Goal: Task Accomplishment & Management: Use online tool/utility

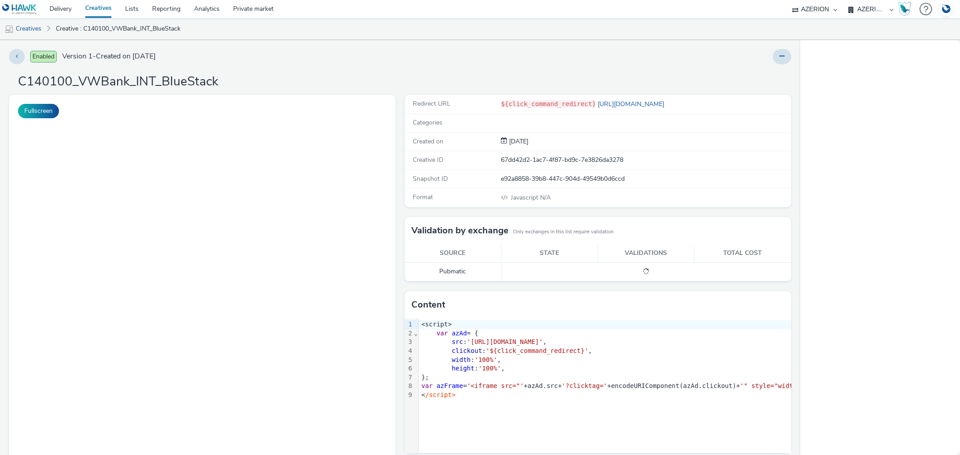
select select "b626f941-834b-427f-b453-0a2b95f57350"
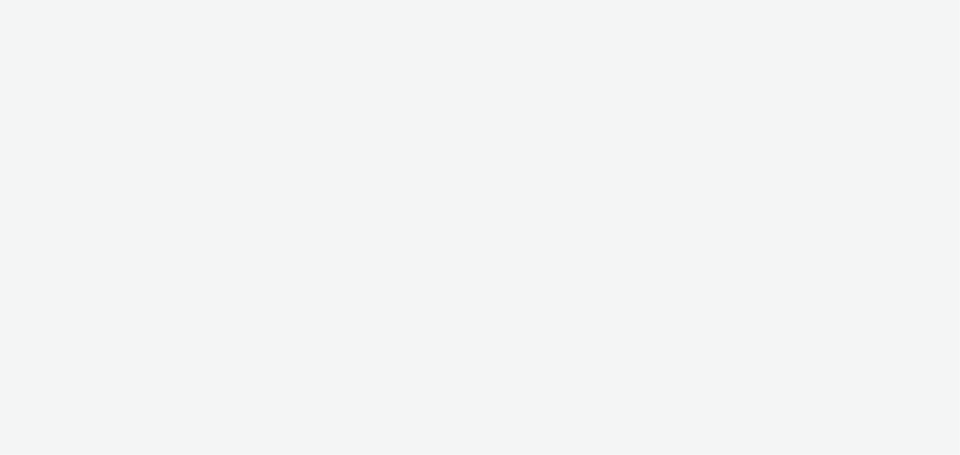
select select "b626f941-834b-427f-b453-0a2b95f57350"
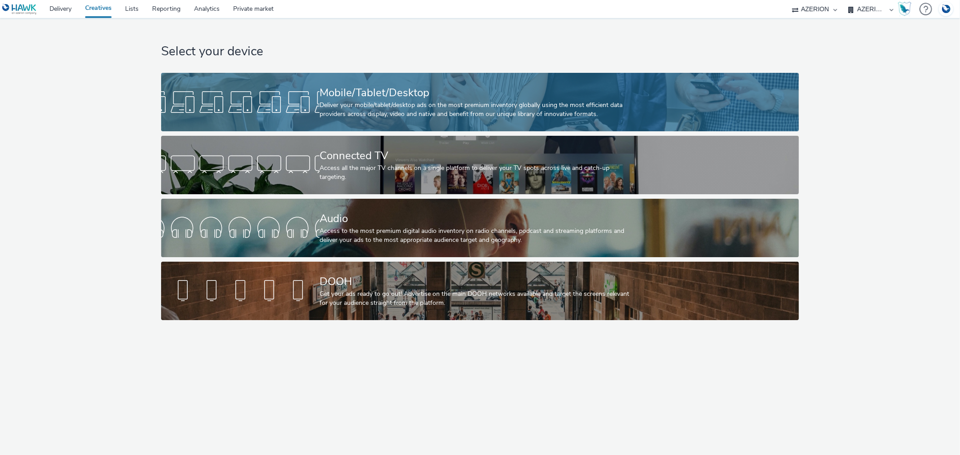
click at [282, 108] on div at bounding box center [240, 102] width 158 height 29
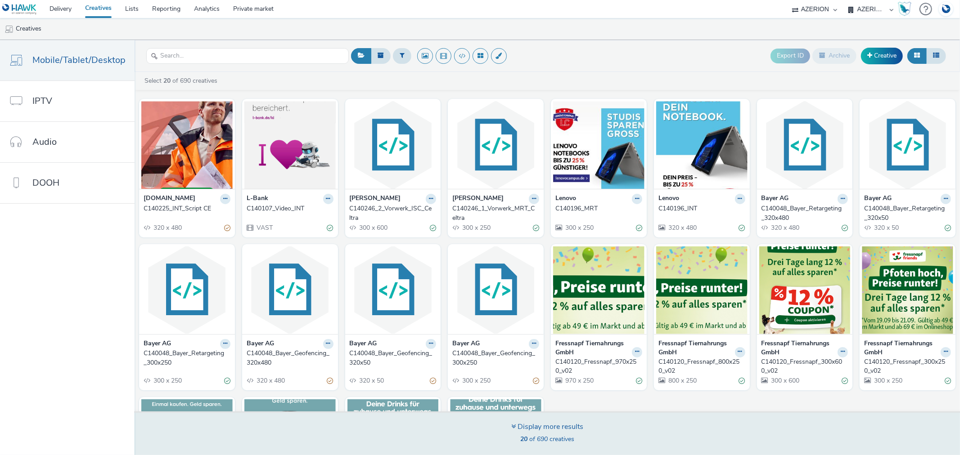
click at [548, 433] on div "Display more results 20 of 690 creatives" at bounding box center [547, 434] width 72 height 24
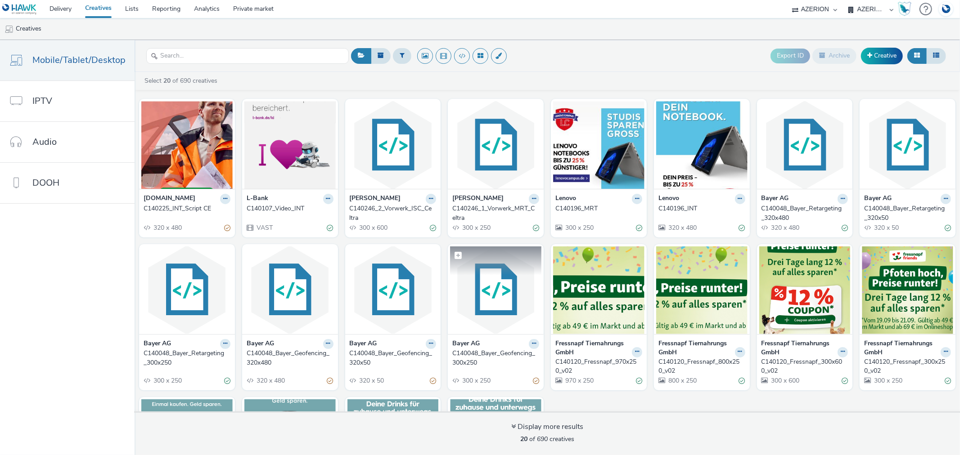
scroll to position [100, 0]
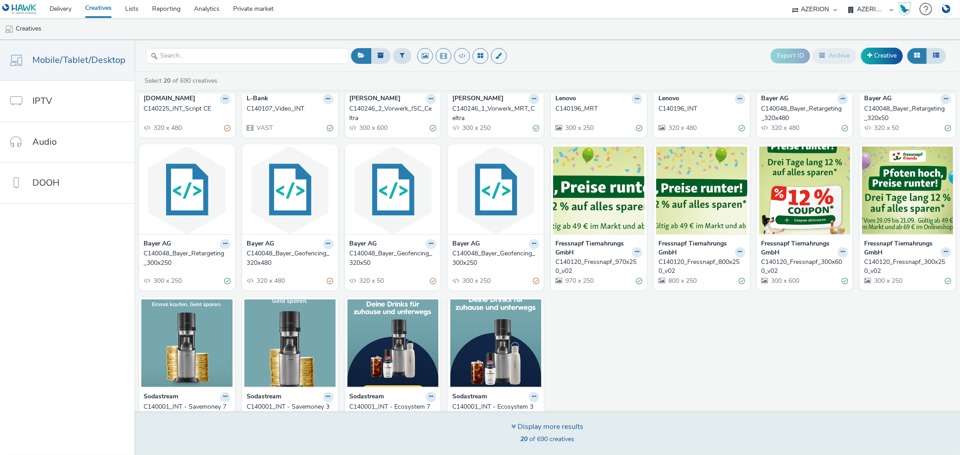
click at [546, 431] on div "Display more results" at bounding box center [547, 427] width 72 height 10
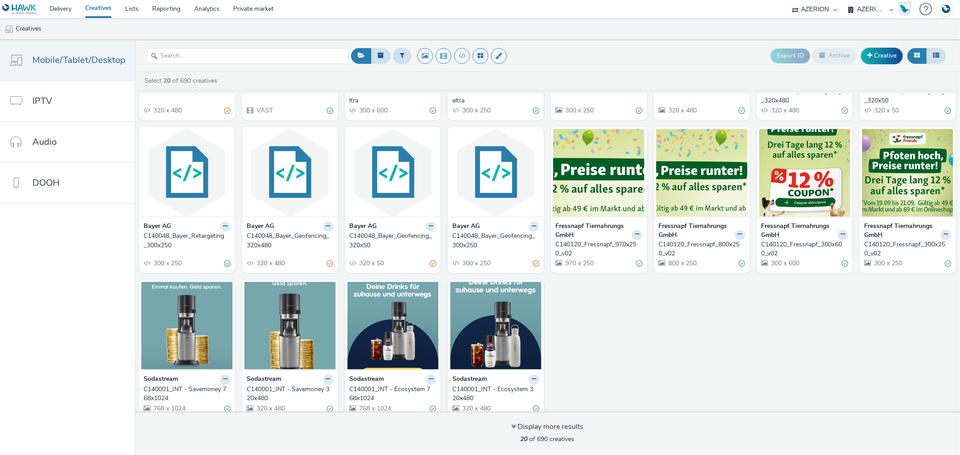
scroll to position [127, 0]
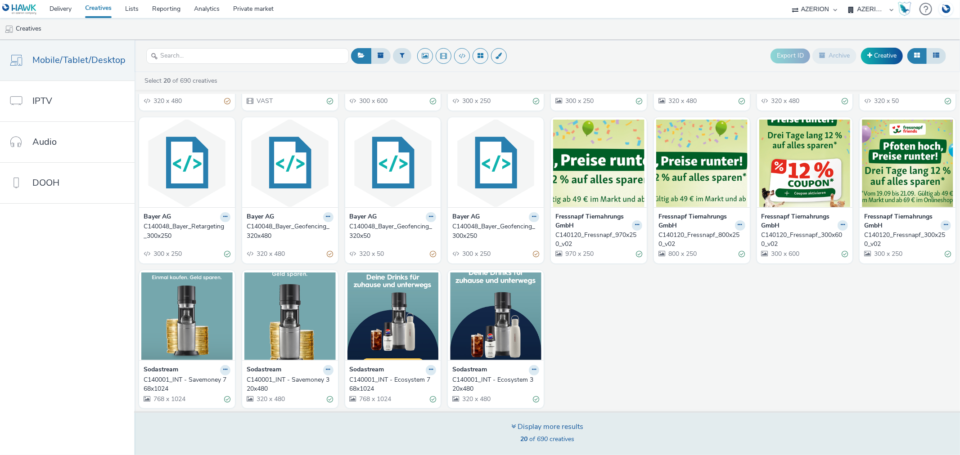
click at [547, 427] on div "Display more results" at bounding box center [547, 427] width 72 height 10
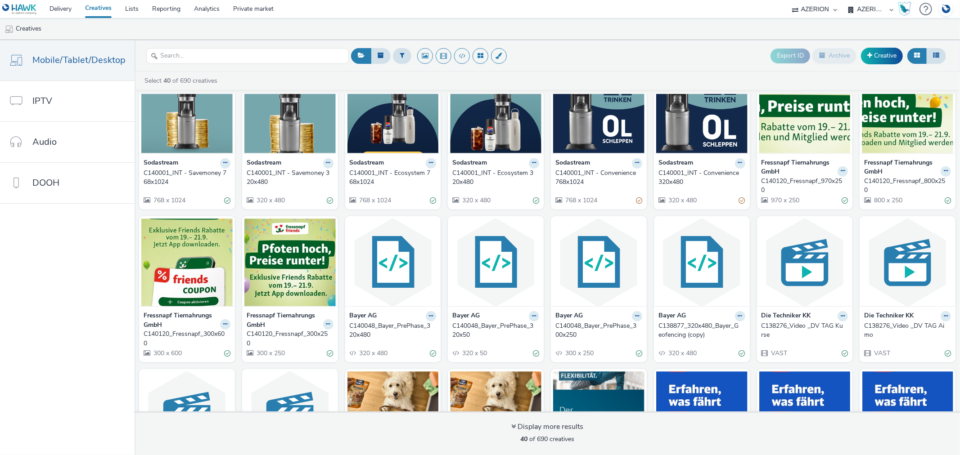
scroll to position [442, 0]
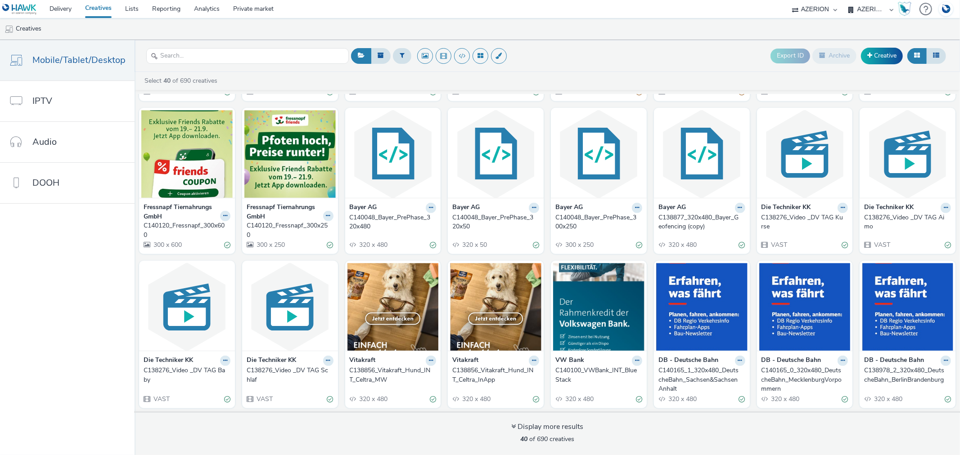
click at [634, 356] on div at bounding box center [637, 361] width 10 height 10
click at [635, 360] on icon at bounding box center [637, 360] width 4 height 5
click at [594, 391] on link "Duplicate" at bounding box center [608, 395] width 67 height 18
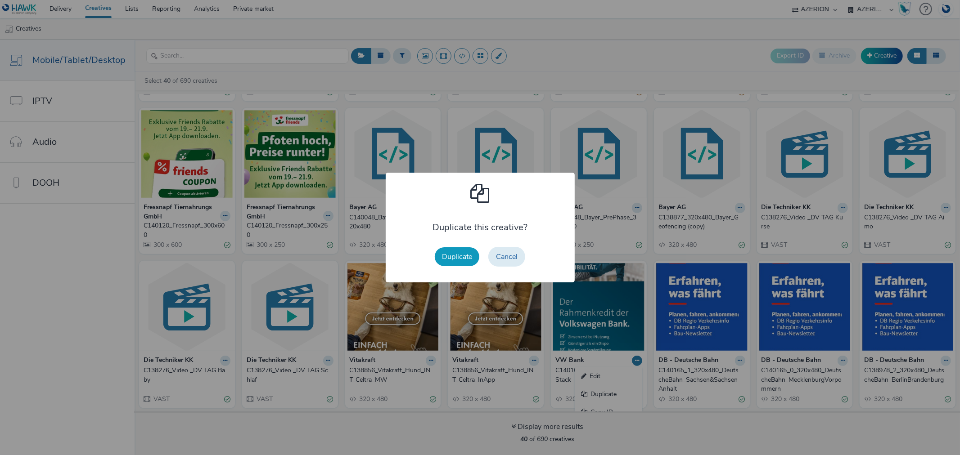
click at [463, 252] on button "Duplicate" at bounding box center [457, 256] width 45 height 19
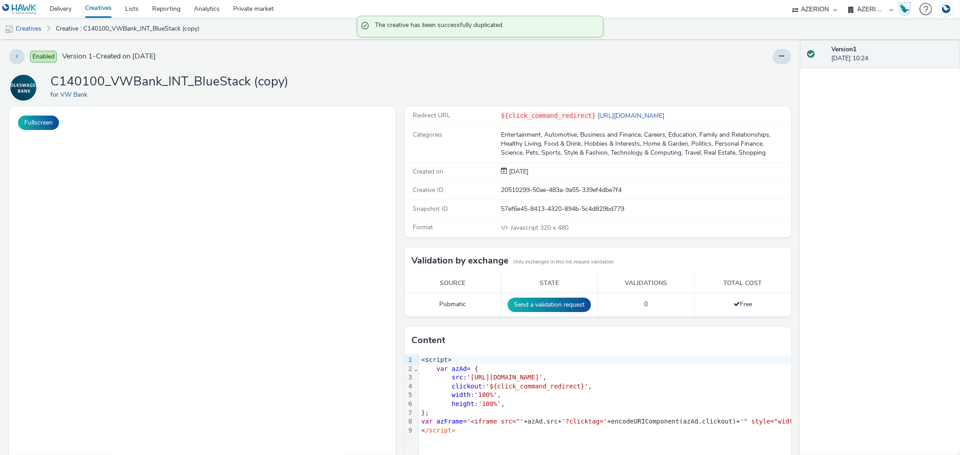
click at [779, 59] on icon at bounding box center [781, 56] width 5 height 6
click at [730, 71] on icon at bounding box center [734, 74] width 9 height 6
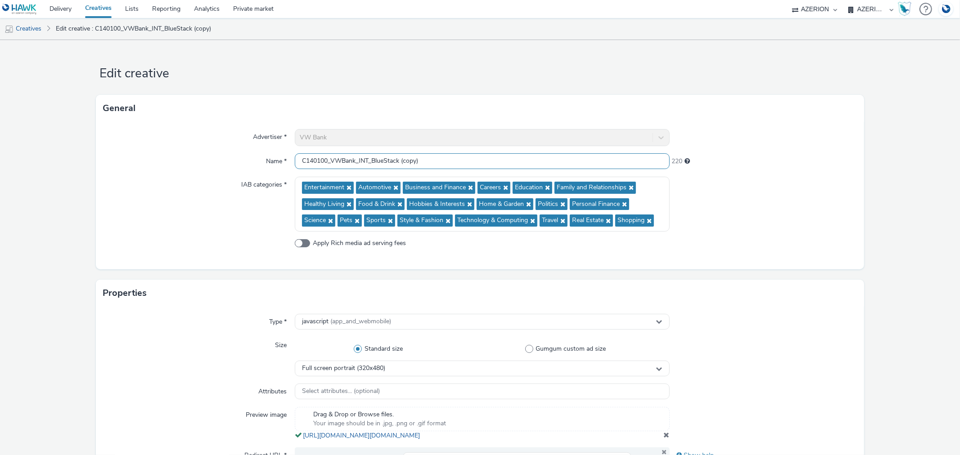
drag, startPoint x: 300, startPoint y: 160, endPoint x: 325, endPoint y: 160, distance: 25.2
click at [325, 160] on input "C140100_VWBank_INT_BlueStack (copy)" at bounding box center [482, 161] width 374 height 16
click at [304, 162] on input "C140100_VWBank_INT_BlueStack (copy)" at bounding box center [482, 161] width 374 height 16
drag, startPoint x: 300, startPoint y: 160, endPoint x: 326, endPoint y: 159, distance: 26.1
click at [326, 159] on input "C140100_VWBank_INT_BlueStack (copy)" at bounding box center [482, 161] width 374 height 16
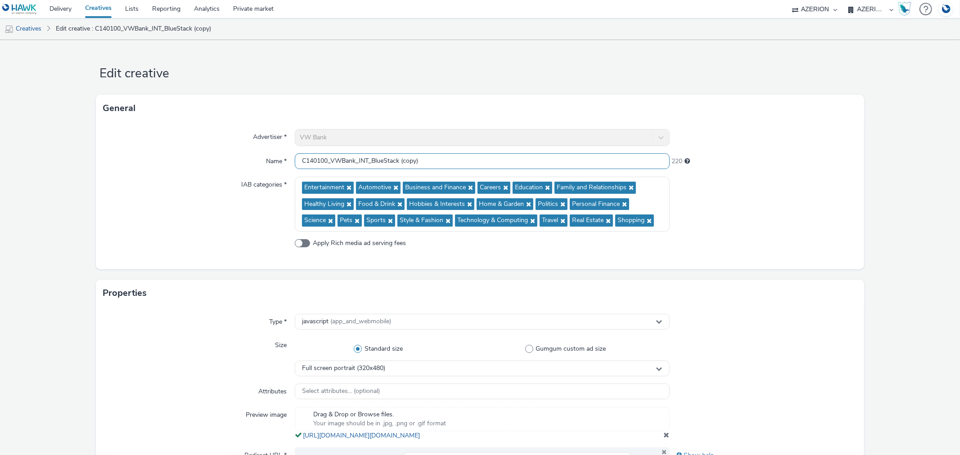
paste input "3"
drag, startPoint x: 400, startPoint y: 160, endPoint x: 565, endPoint y: 173, distance: 165.6
click at [566, 172] on div "Advertiser * VW Bank Name * C140103_VWBank_INT_BlueStack (copy) 220 IAB categor…" at bounding box center [480, 196] width 768 height 148
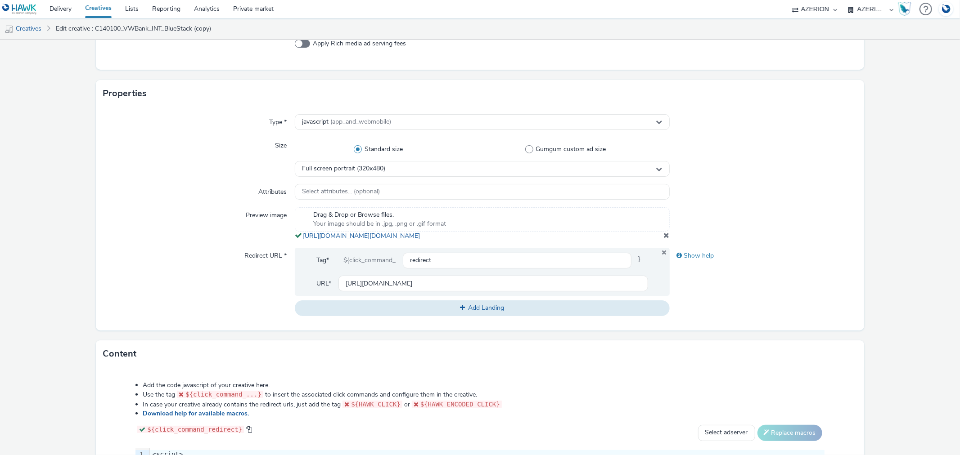
type input "C140103_VWBank_INT_BlueStack"
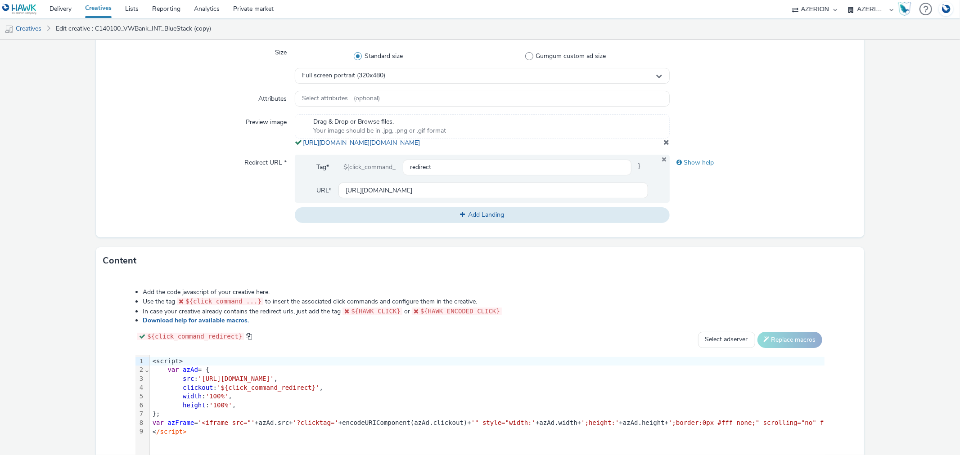
scroll to position [397, 0]
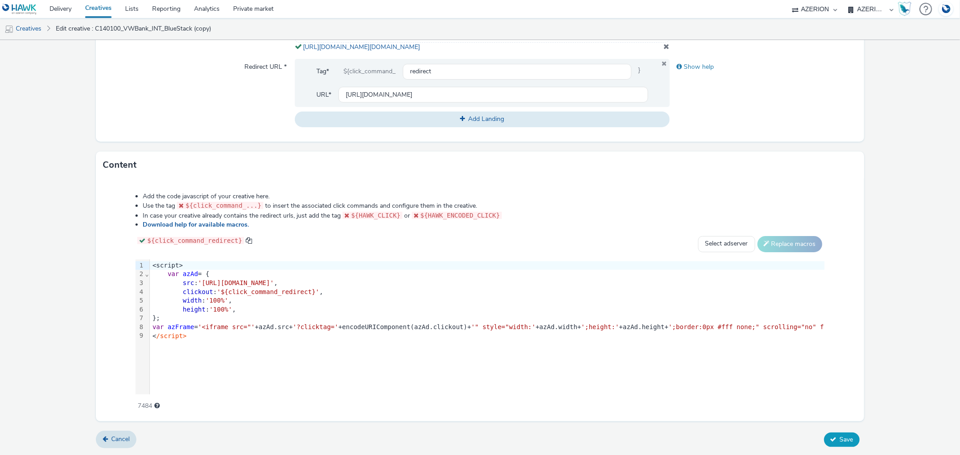
click at [847, 438] on button "Save" at bounding box center [842, 440] width 36 height 14
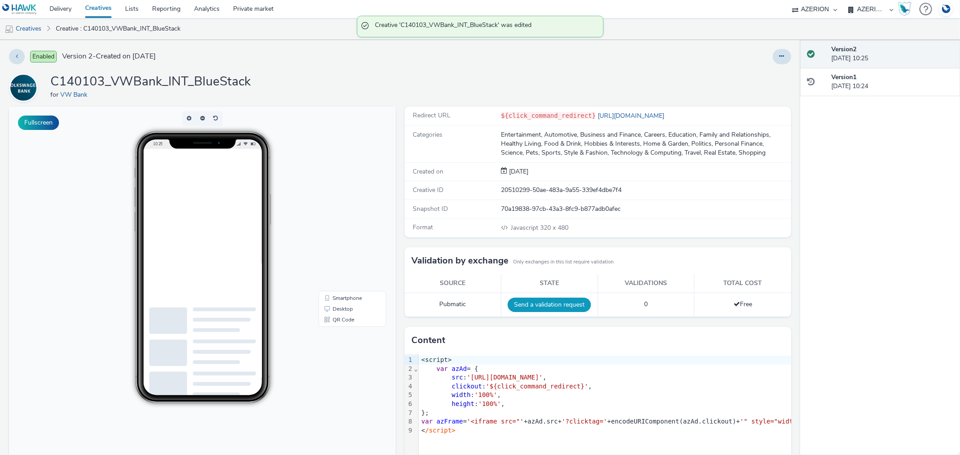
click at [545, 303] on button "Send a validation request" at bounding box center [549, 305] width 83 height 14
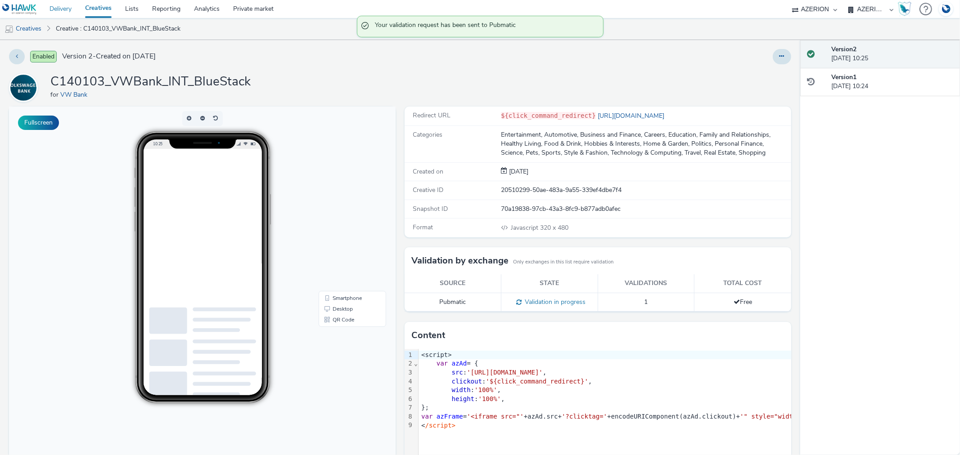
click at [60, 7] on link "Delivery" at bounding box center [61, 9] width 36 height 18
